Goal: Transaction & Acquisition: Purchase product/service

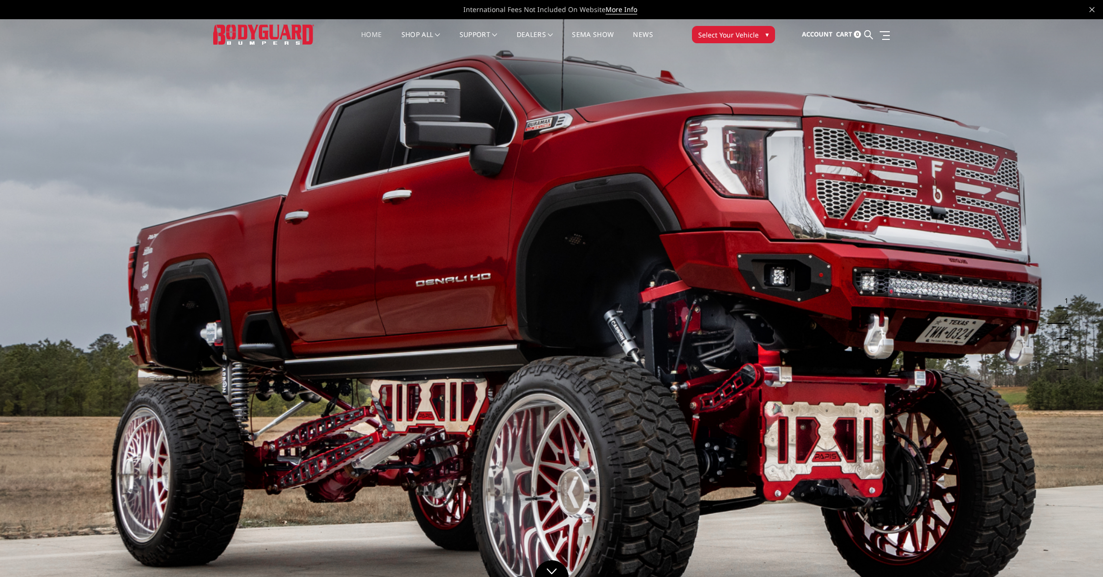
click at [731, 32] on span "Select Your Vehicle" at bounding box center [728, 35] width 60 height 10
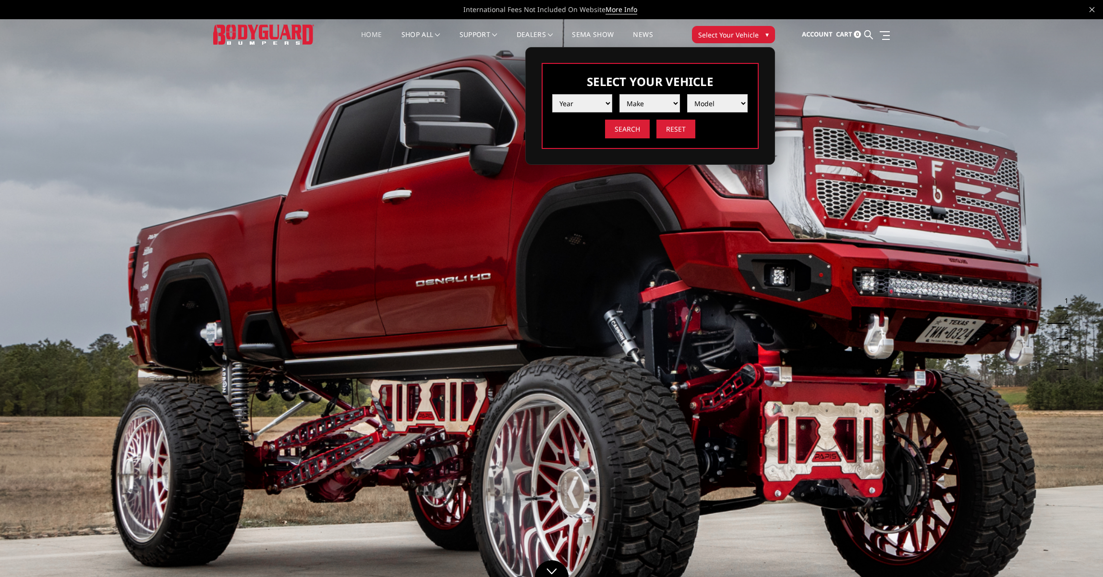
click at [588, 107] on select "Year 2025 2024 2023 2022 2021 2020 2019 2018 2017 2016 2015 2014 2013 2012 2011…" at bounding box center [582, 103] width 60 height 18
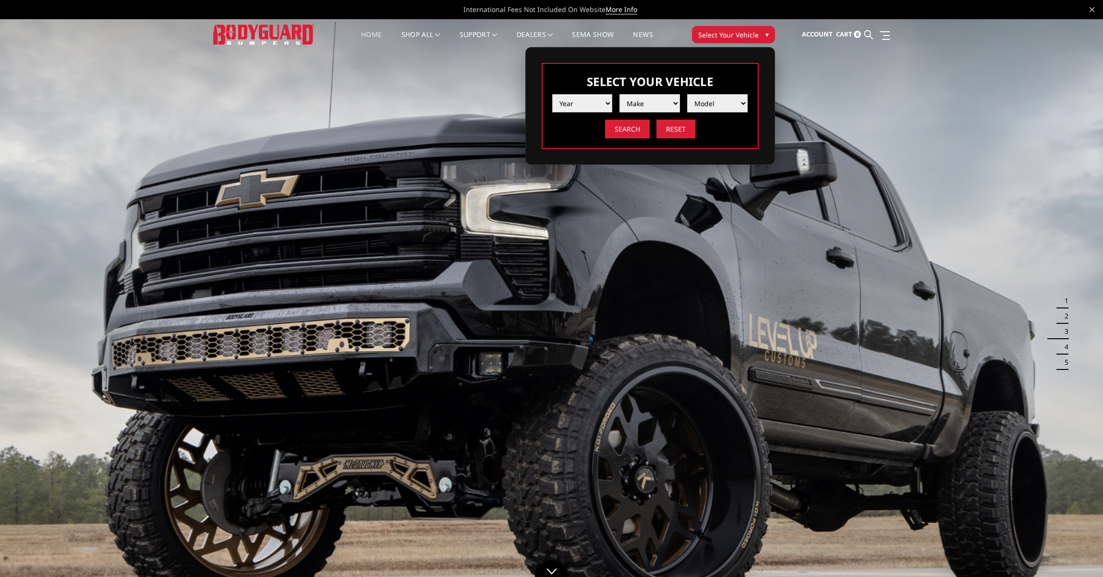
select select "yr_2022"
click at [552, 94] on select "Year 2025 2024 2023 2022 2021 2020 2019 2018 2017 2016 2015 2014 2013 2012 2011…" at bounding box center [582, 103] width 60 height 18
click at [645, 108] on select "Make Chevrolet Ford GMC Ram Toyota" at bounding box center [649, 103] width 60 height 18
select select "mk_ram"
click at [619, 94] on select "Make Chevrolet Ford GMC Ram Toyota" at bounding box center [649, 103] width 60 height 18
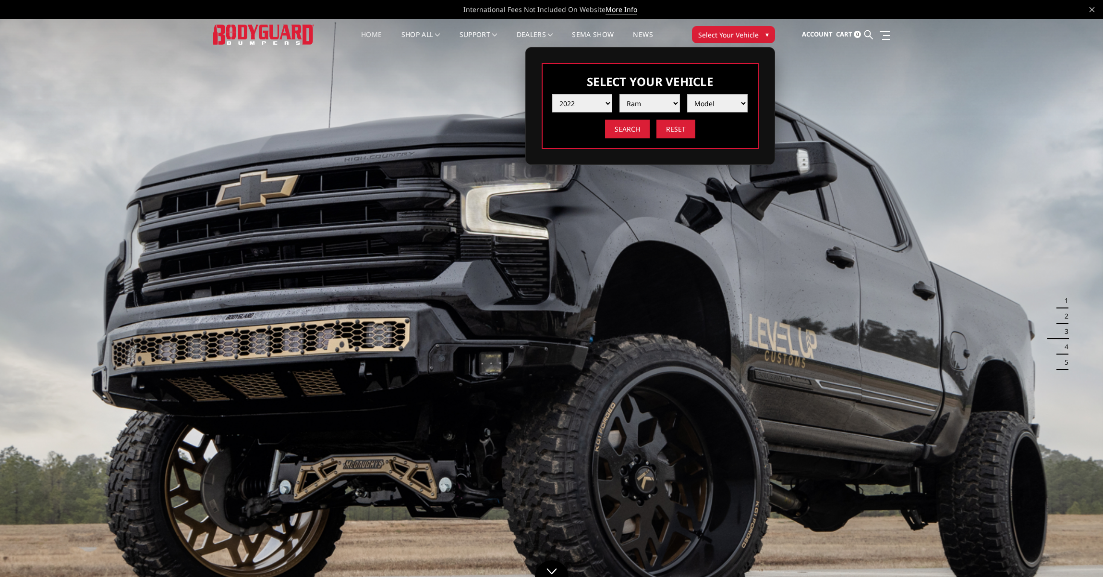
click at [724, 105] on select "Model 1500 6-Lug 1500 Rebel 2500 / 3500 4500 / 5500 TRX" at bounding box center [717, 103] width 60 height 18
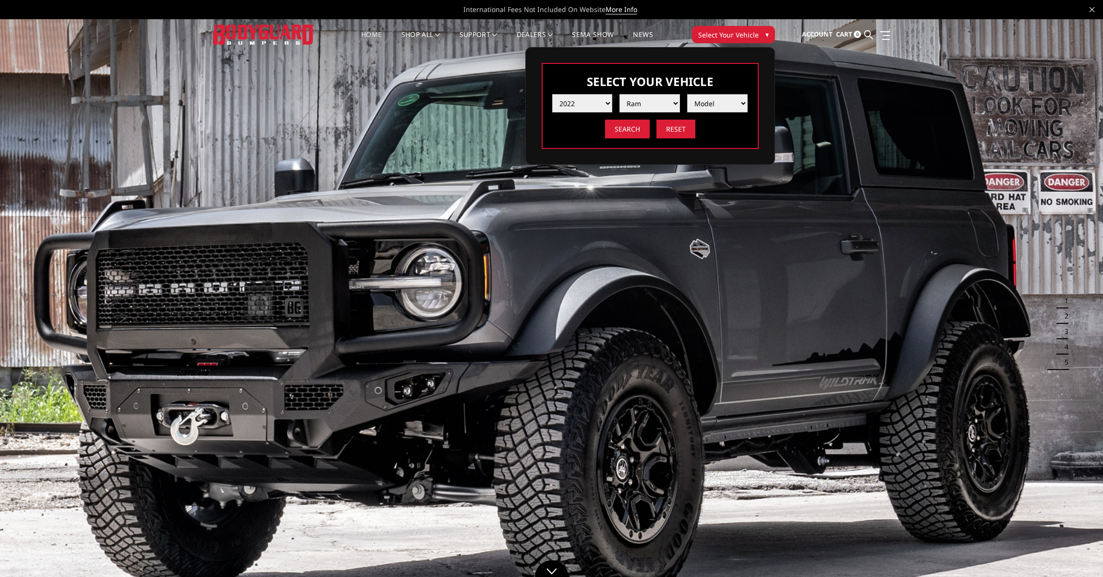
select select "md_1500-6-lug"
click at [687, 94] on select "Model 1500 6-Lug 1500 Rebel 2500 / 3500 4500 / 5500 TRX" at bounding box center [717, 103] width 60 height 18
click at [627, 133] on input "Search" at bounding box center [627, 129] width 45 height 19
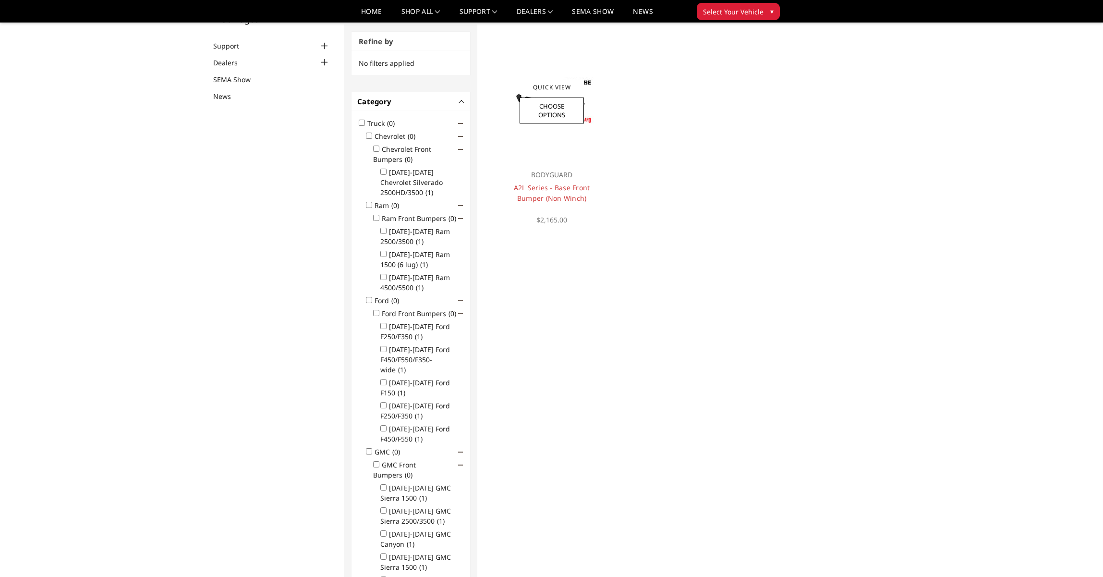
scroll to position [29, 0]
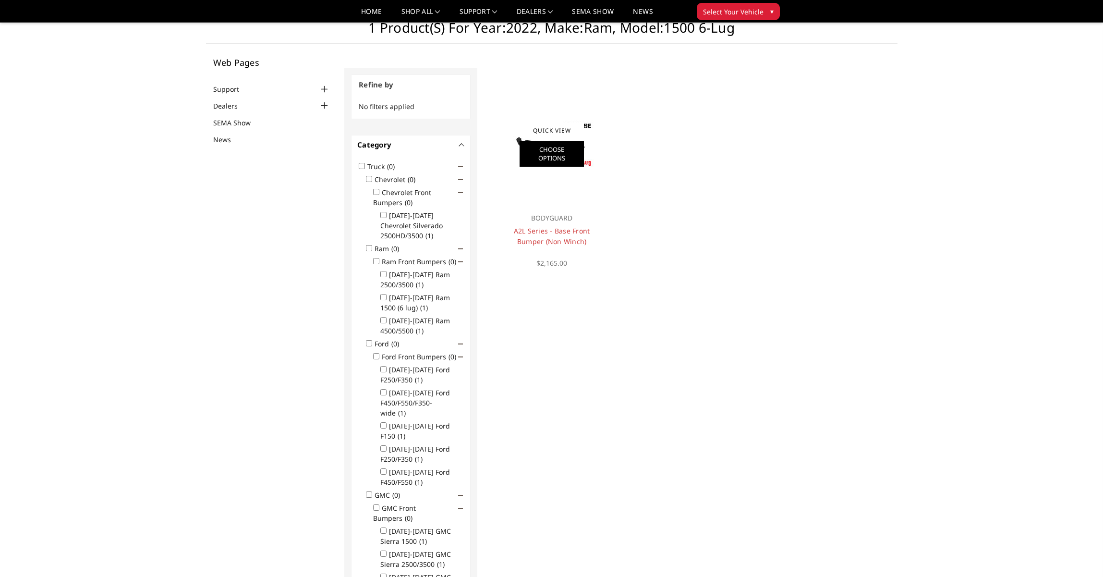
click at [532, 158] on link "Choose Options" at bounding box center [551, 154] width 64 height 26
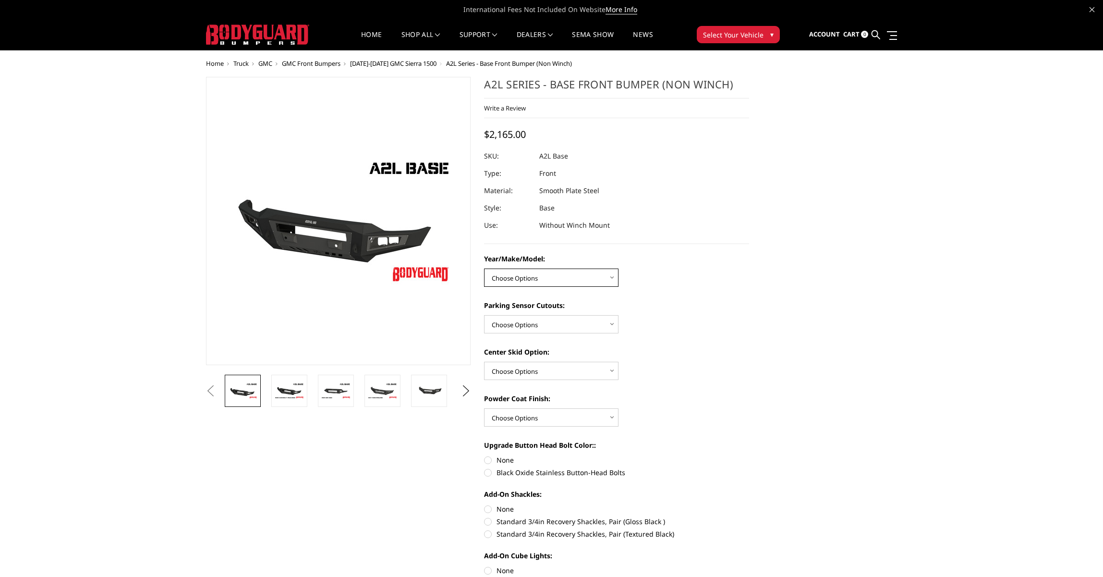
click at [578, 277] on select "Choose Options Chevrolet 15-19 2500/3500 Chevrolet 19-21 1500 Chevrolet 15-20 […" at bounding box center [551, 277] width 134 height 18
